Goal: Task Accomplishment & Management: Complete application form

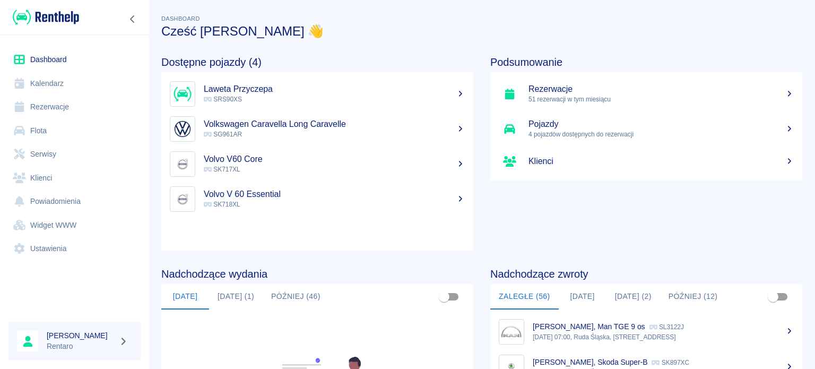
click at [68, 82] on link "Kalendarz" at bounding box center [74, 84] width 132 height 24
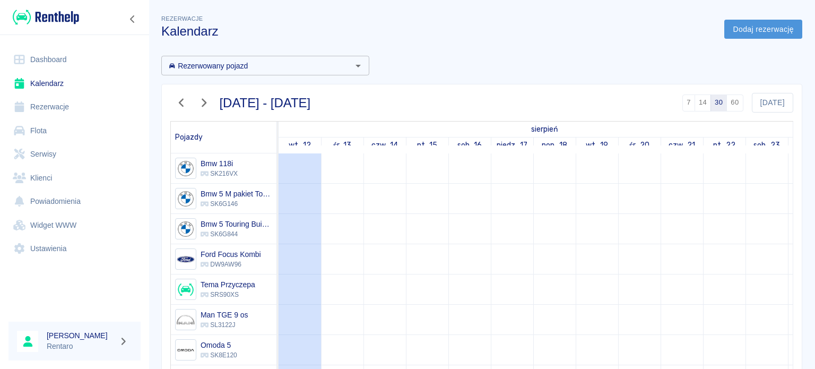
click at [730, 33] on link "Dodaj rezerwację" at bounding box center [763, 30] width 78 height 20
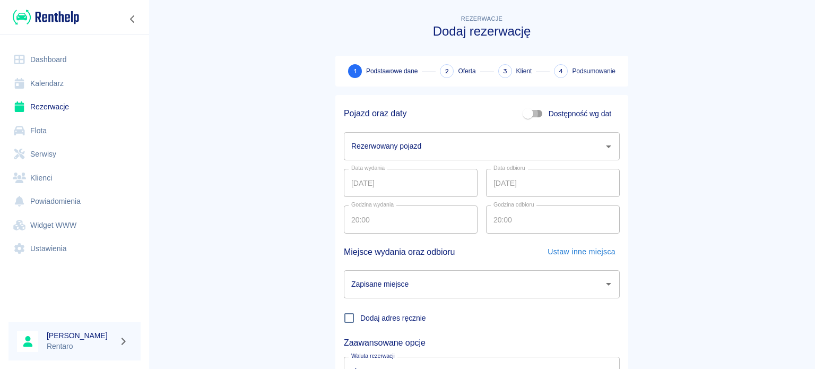
click at [539, 110] on input "Dostępność wg dat" at bounding box center [528, 113] width 61 height 20
checkbox input "true"
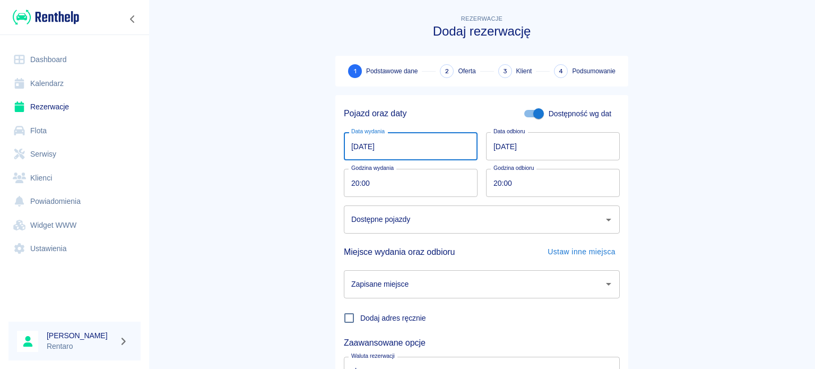
click at [449, 132] on input "[DATE]" at bounding box center [411, 146] width 134 height 28
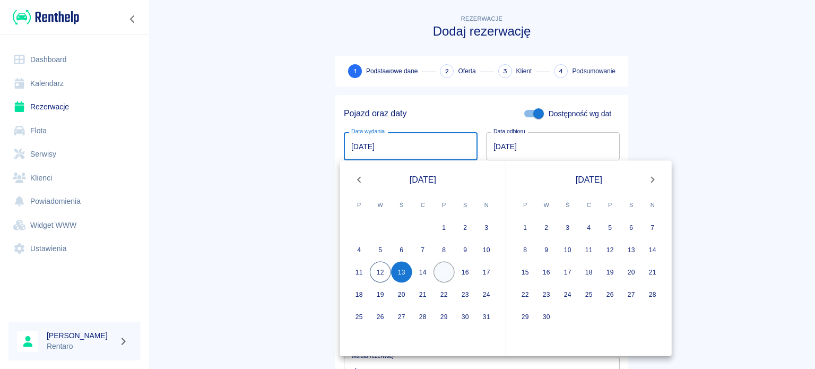
type input "[DATE]"
click at [448, 274] on button "15" at bounding box center [444, 272] width 21 height 21
type input "DD.MM.YYYY"
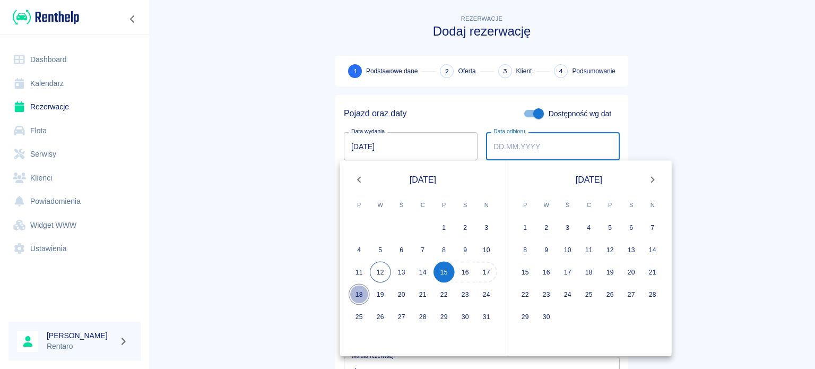
click at [361, 292] on button "18" at bounding box center [359, 294] width 21 height 21
type input "[DATE]"
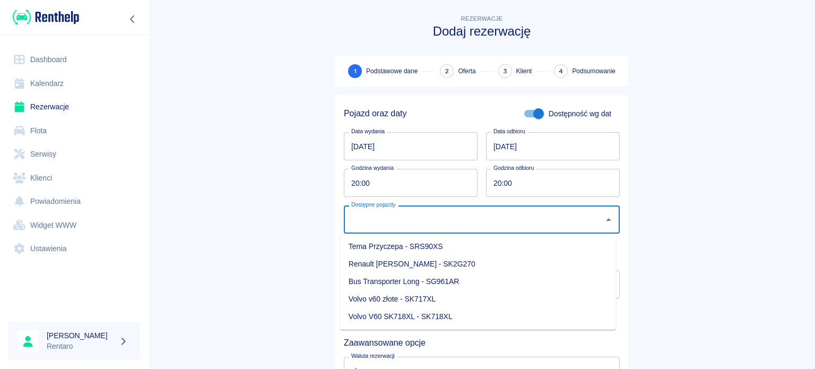
click at [404, 223] on input "Dostępne pojazdy" at bounding box center [474, 219] width 251 height 19
click at [434, 261] on li "Renault [PERSON_NAME] - SK2G270" at bounding box center [478, 264] width 276 height 18
type input "Renault [PERSON_NAME] - SK2G270"
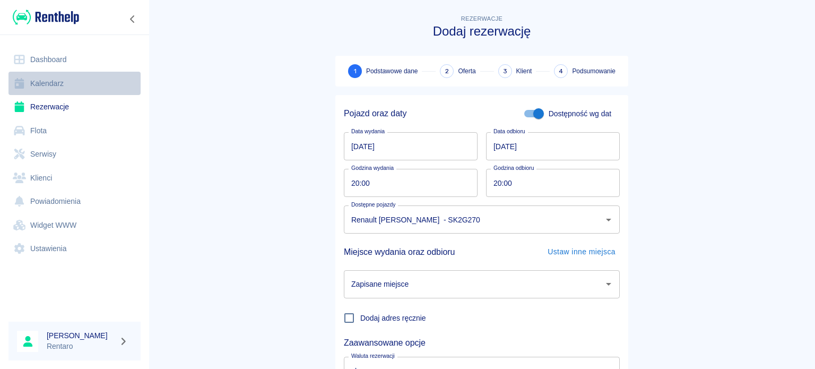
click at [34, 79] on link "Kalendarz" at bounding box center [74, 84] width 132 height 24
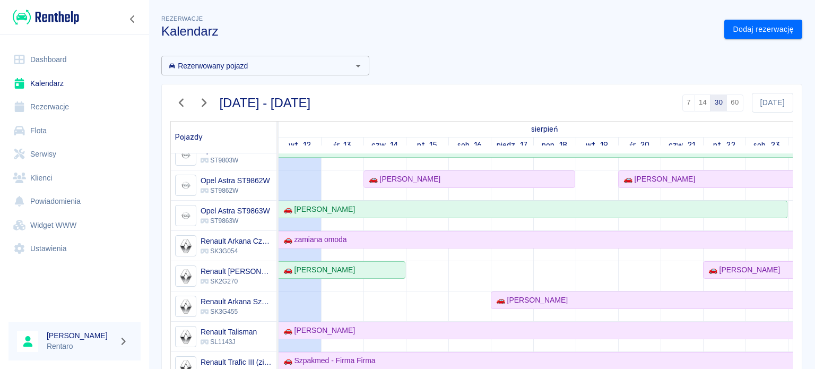
scroll to position [378, 0]
